Goal: Check status: Check status

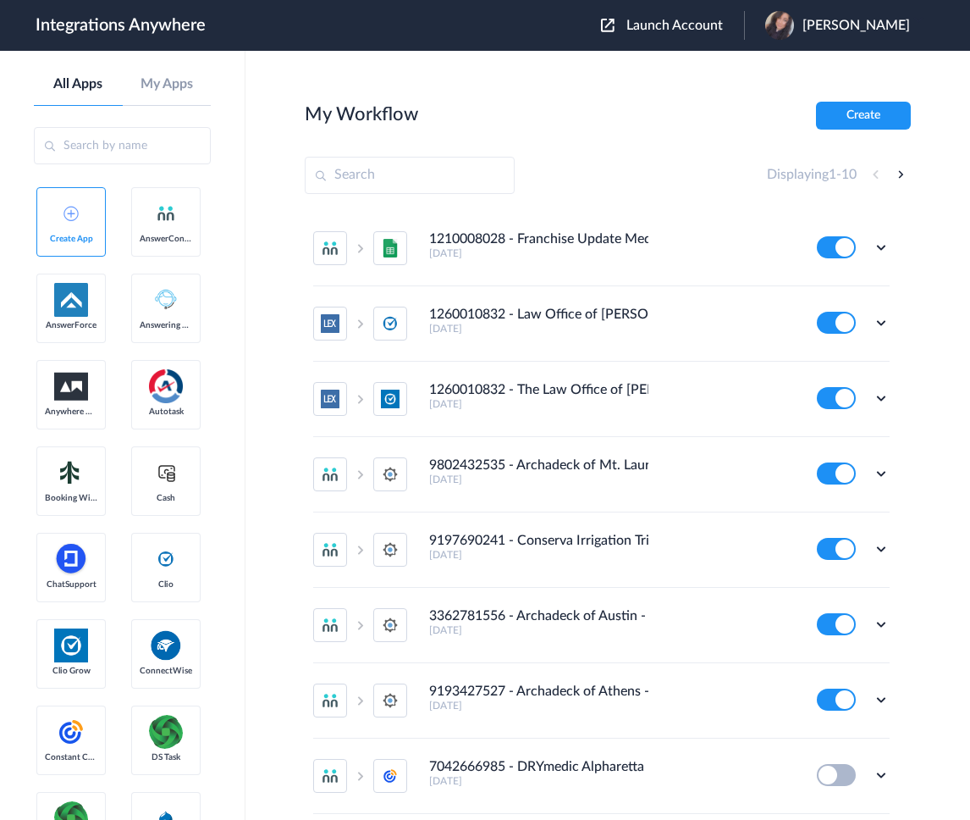
click at [694, 26] on span "Launch Account" at bounding box center [675, 26] width 97 height 14
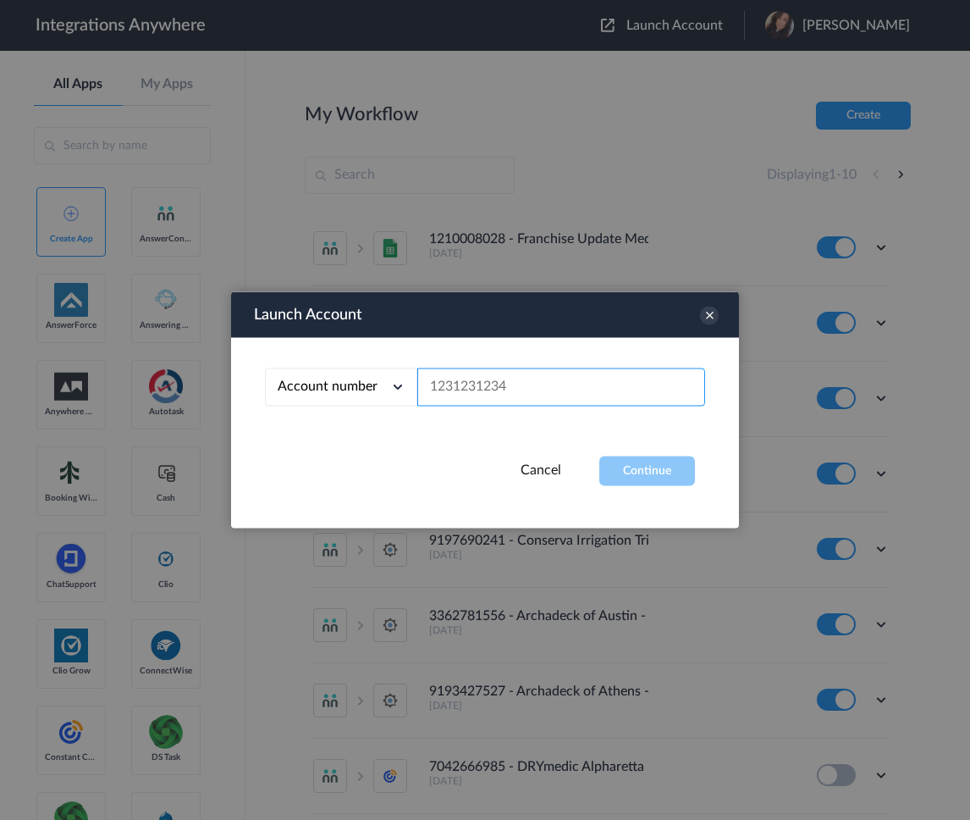
paste input "9102169813"
type input "9102169813"
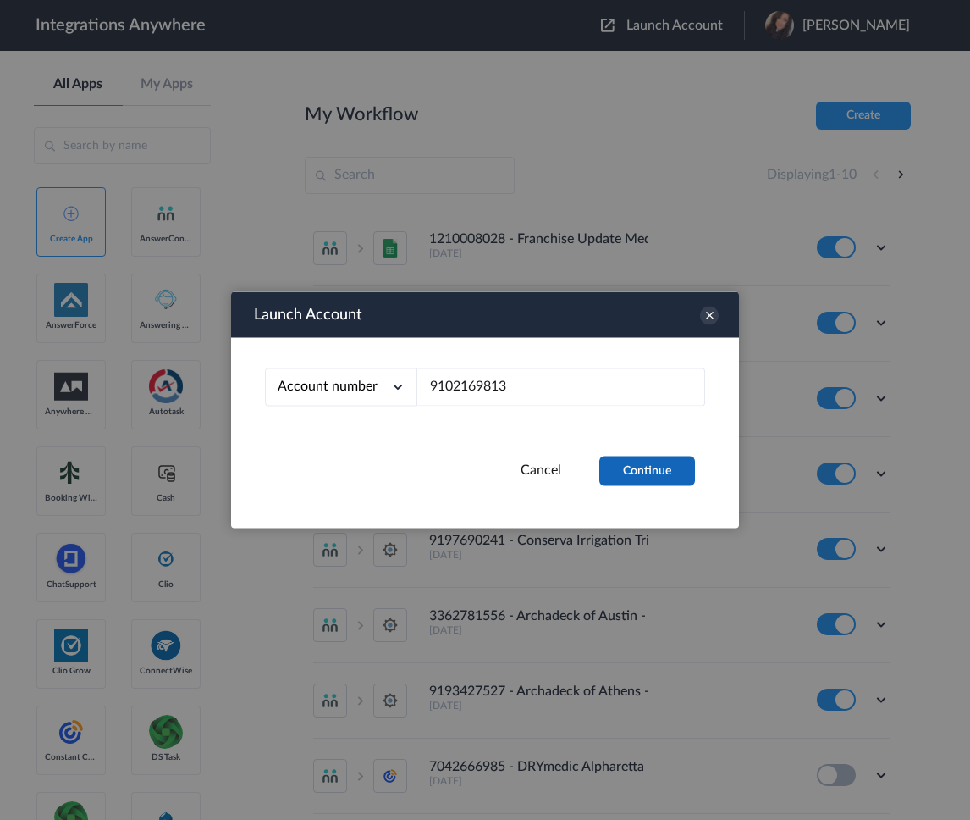
click at [642, 463] on button "Continue" at bounding box center [647, 471] width 96 height 30
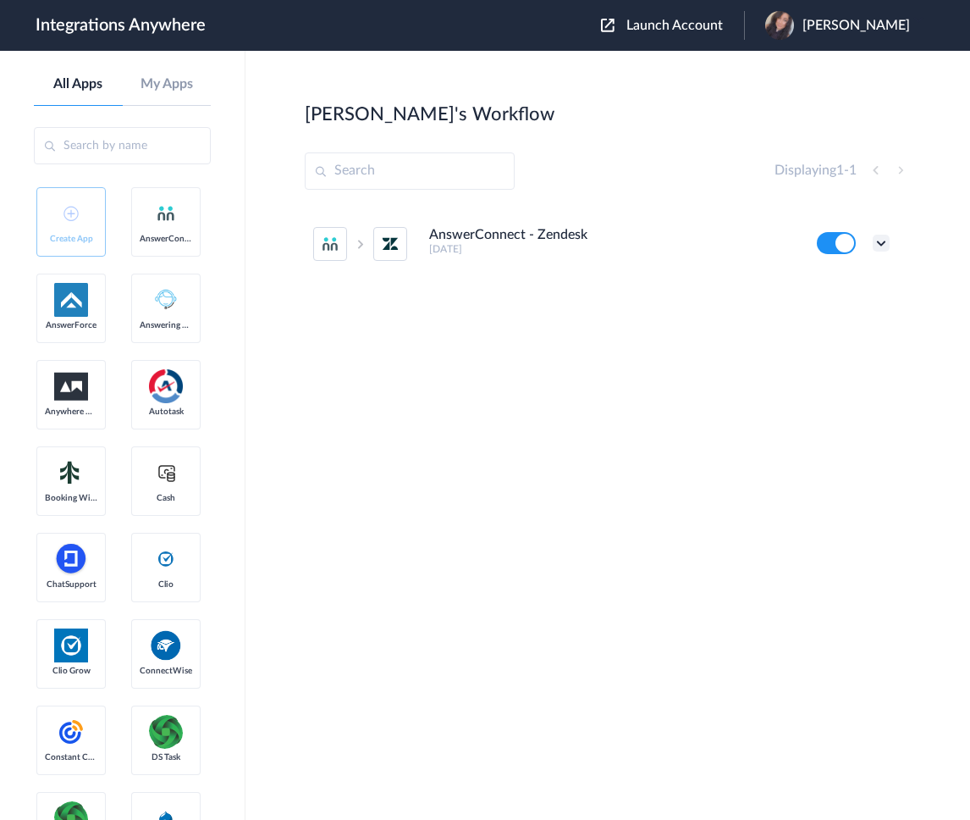
click at [878, 244] on icon at bounding box center [881, 243] width 17 height 17
click at [839, 313] on link "Task history" at bounding box center [833, 313] width 81 height 12
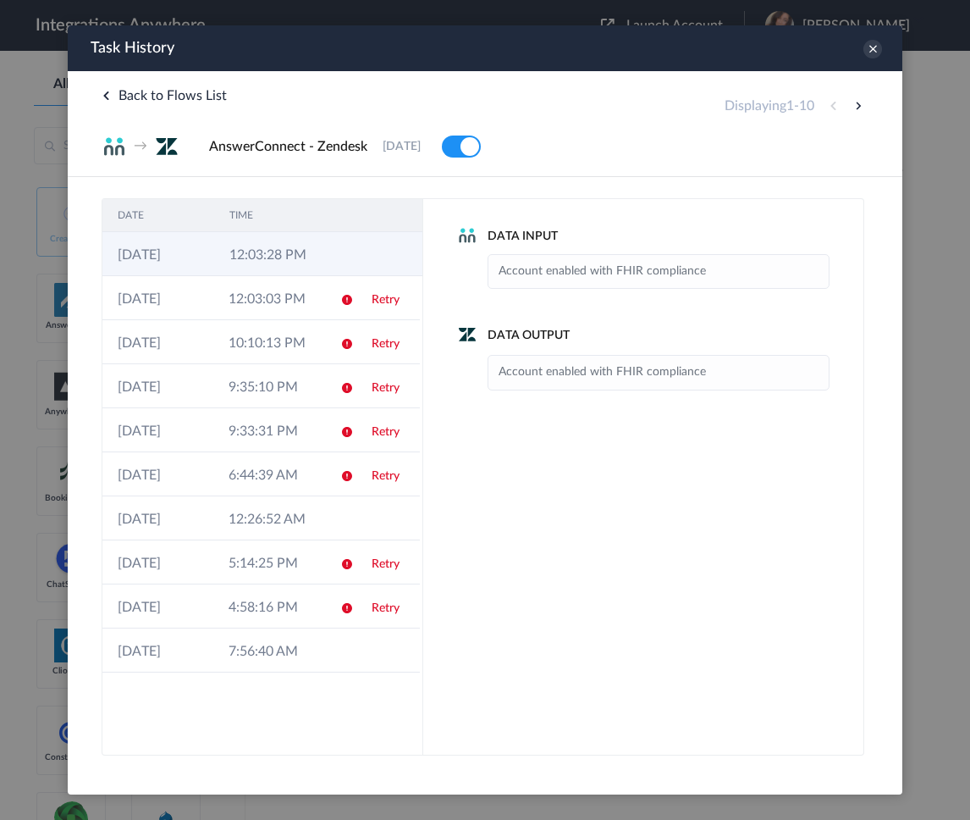
click at [259, 257] on td "12:03:28 PM" at bounding box center [270, 254] width 112 height 44
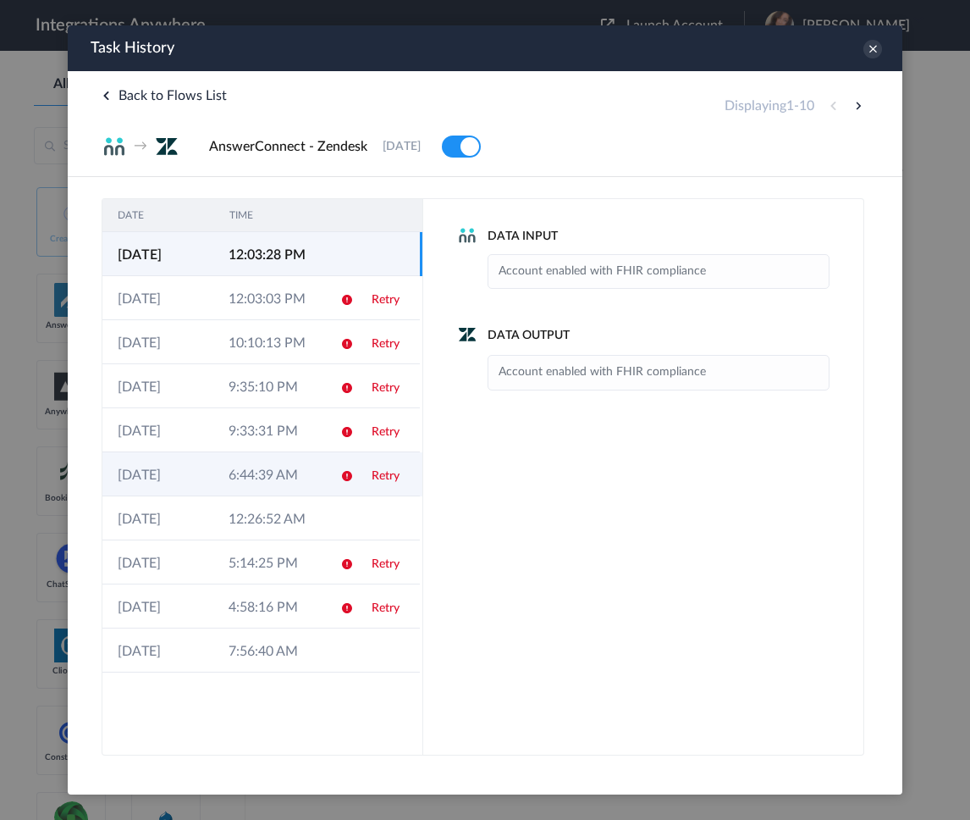
click at [353, 472] on td at bounding box center [341, 474] width 32 height 44
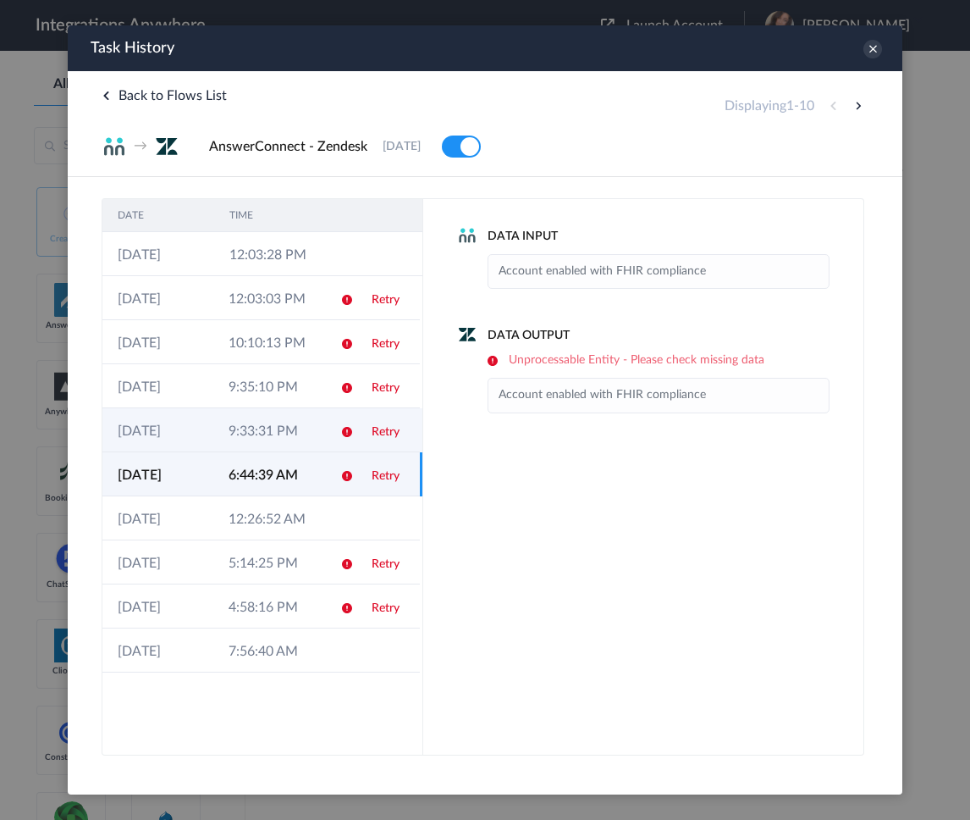
click at [366, 436] on td "Retry" at bounding box center [388, 430] width 64 height 44
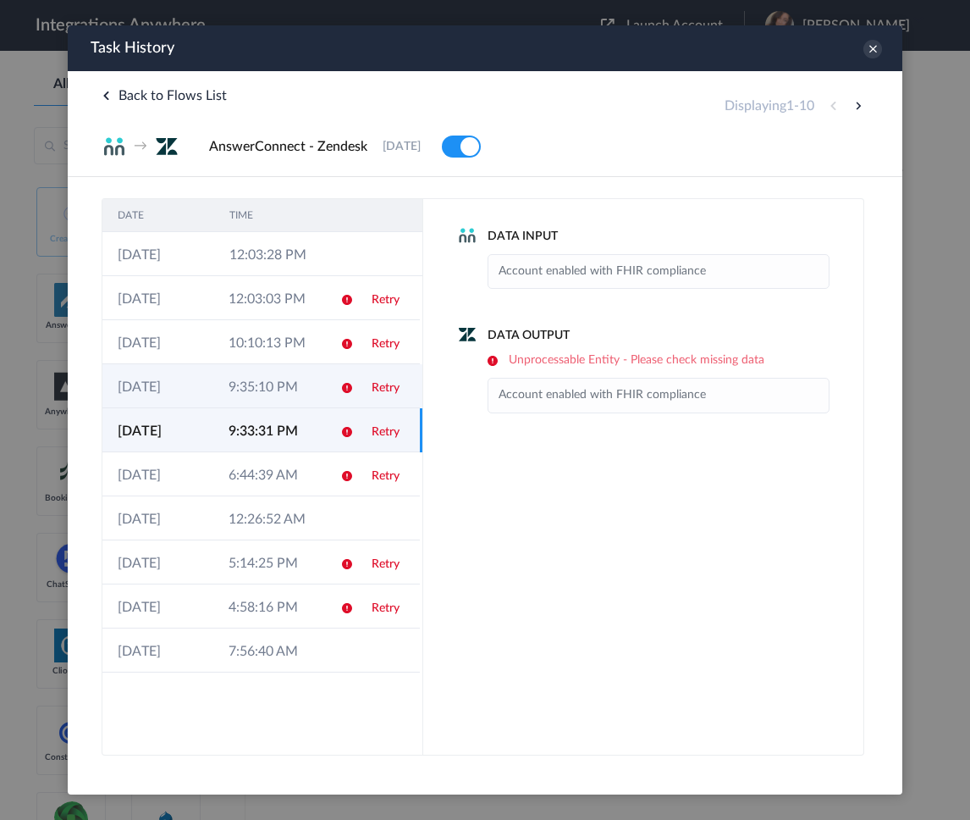
click at [358, 399] on td "Retry" at bounding box center [388, 386] width 64 height 44
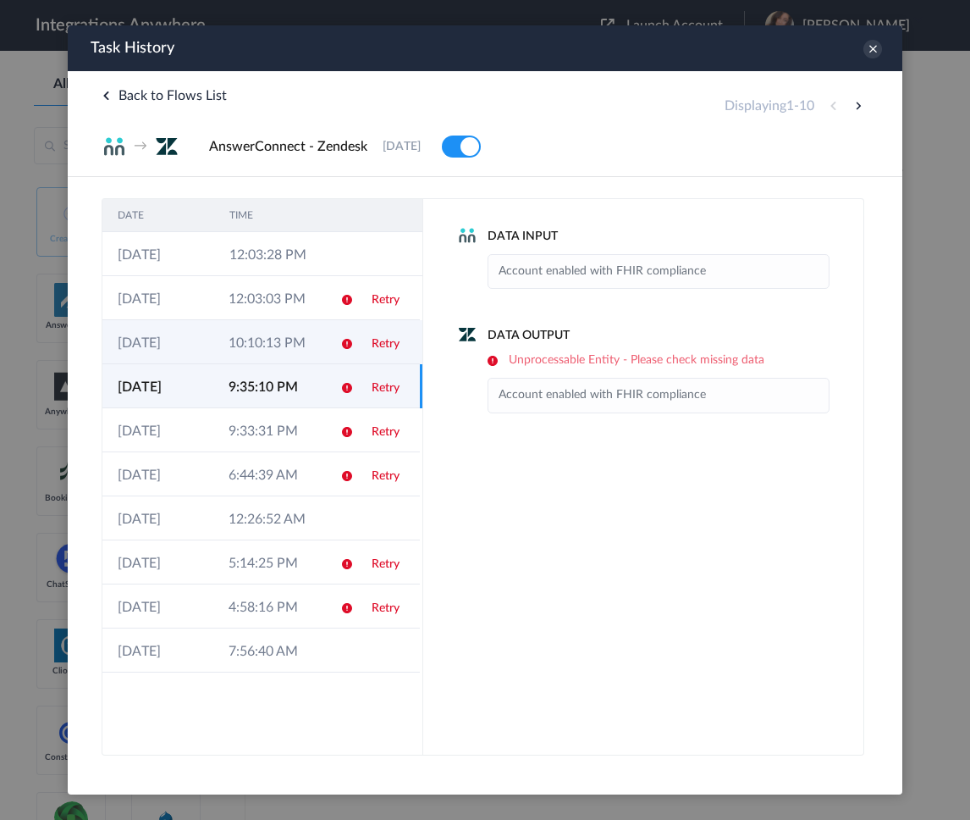
click at [356, 351] on td "Retry" at bounding box center [388, 342] width 64 height 44
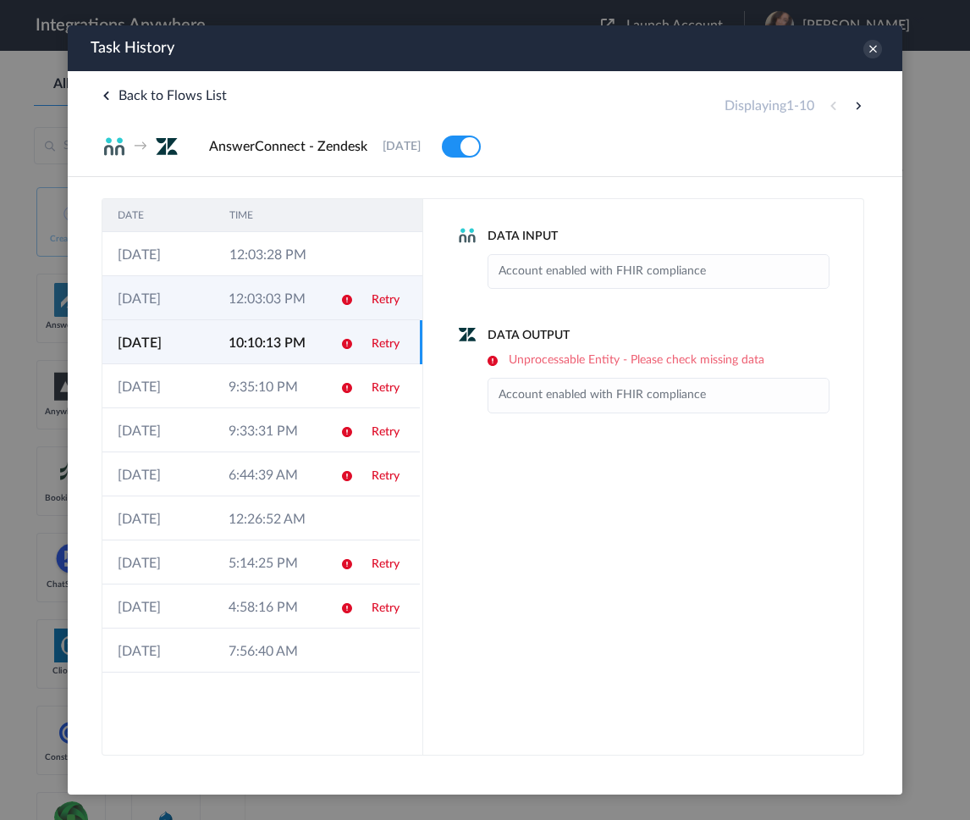
click at [357, 300] on td "Retry" at bounding box center [388, 298] width 64 height 44
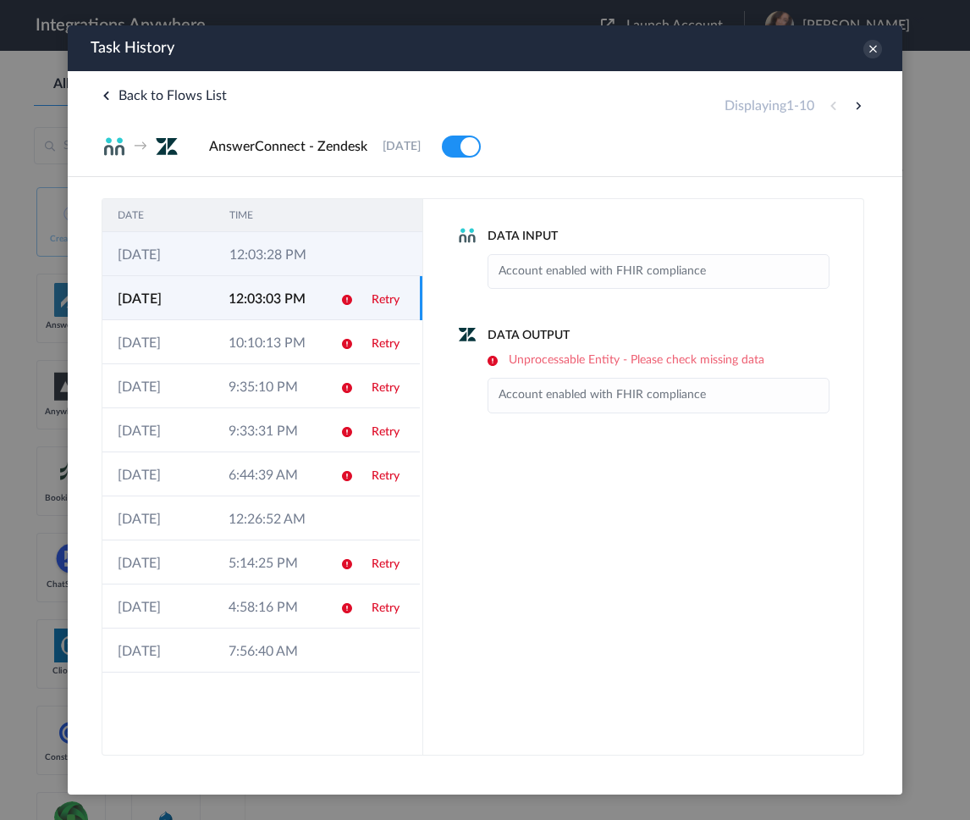
click at [274, 257] on td "12:03:28 PM" at bounding box center [270, 254] width 112 height 44
